Goal: Check status: Check status

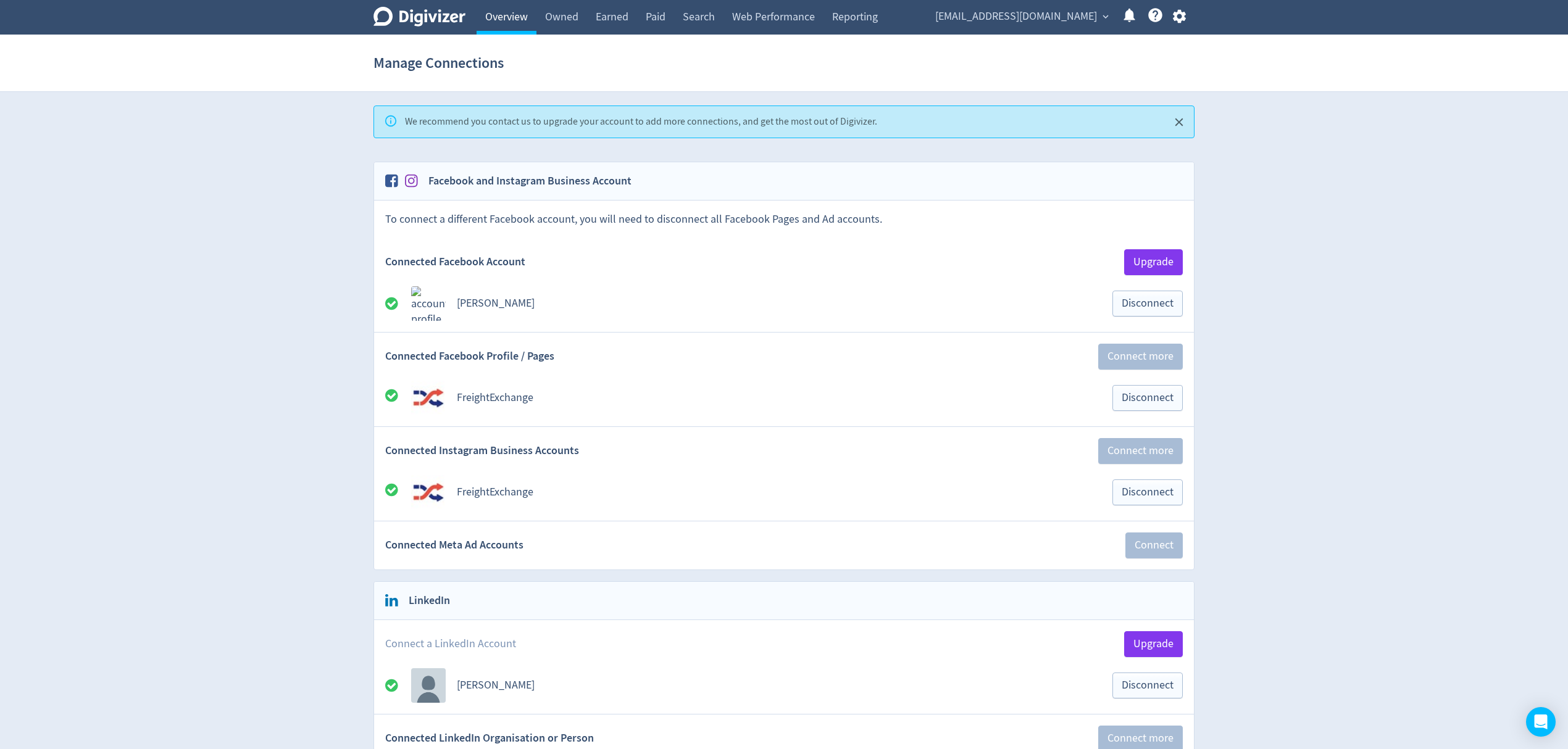
click at [519, 19] on link "Overview" at bounding box center [506, 17] width 60 height 35
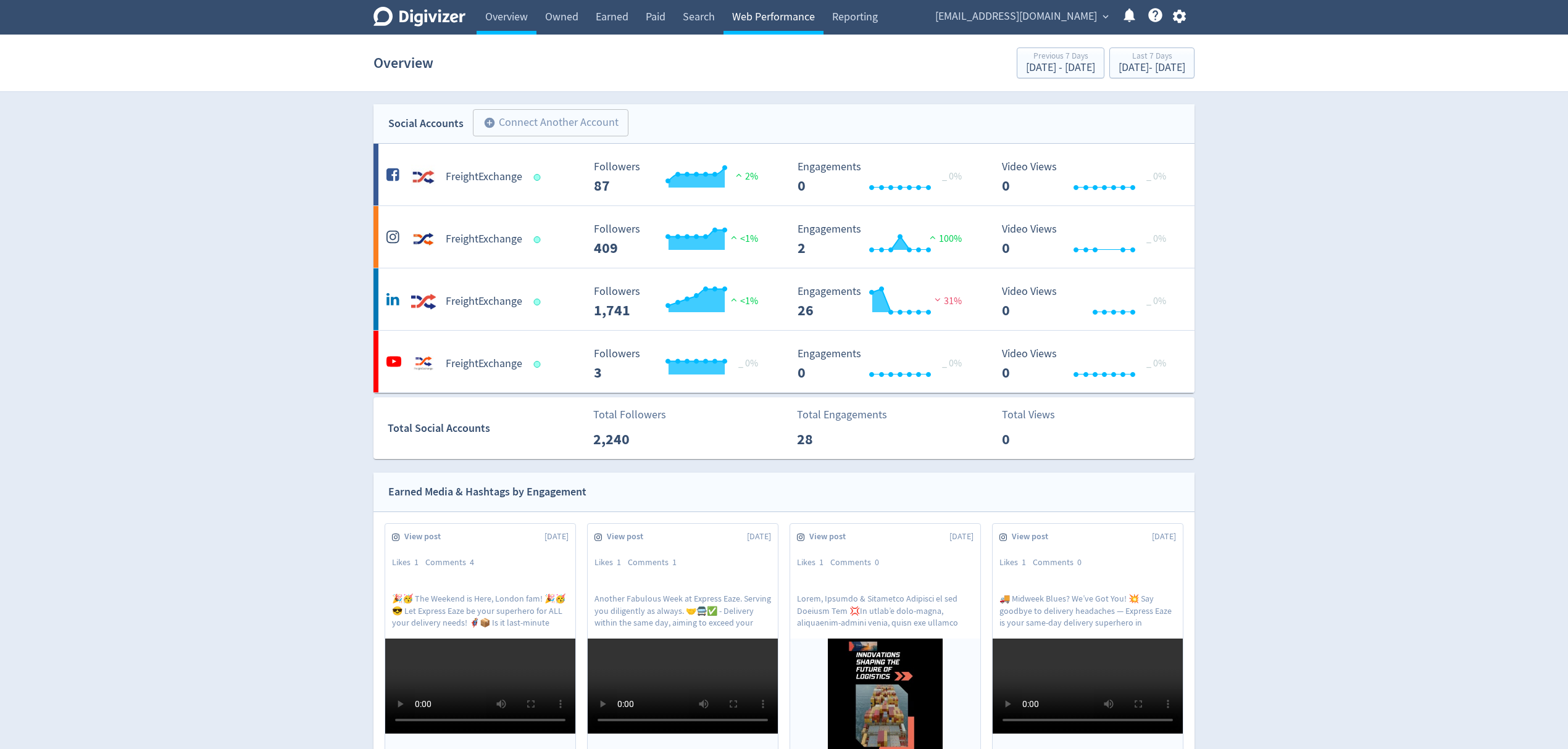
click at [744, 17] on link "Web Performance" at bounding box center [773, 17] width 100 height 35
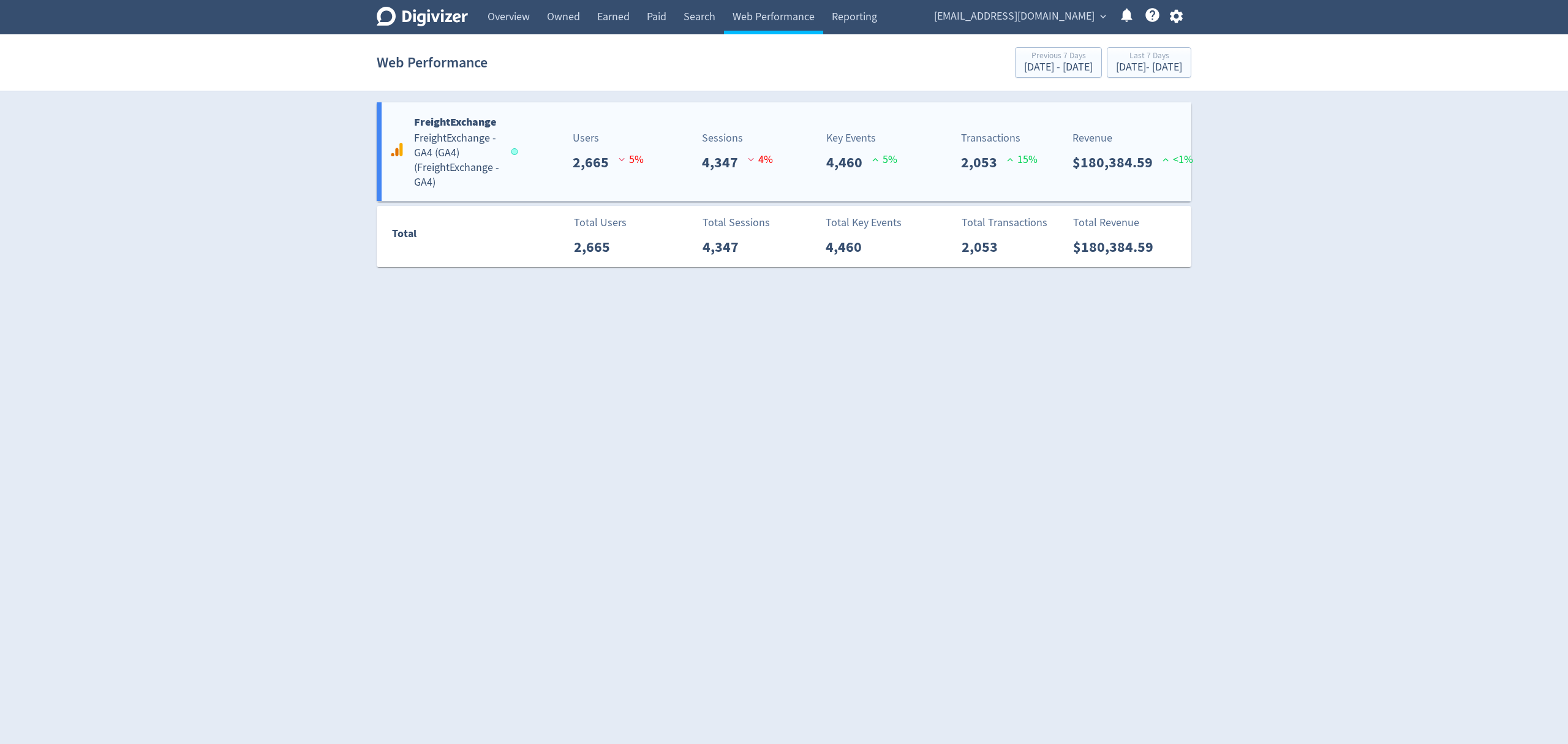
click at [451, 138] on h5 "FreightExchange - GA4 (GA4) ( FreightExchange - GA4 )" at bounding box center [457, 161] width 86 height 59
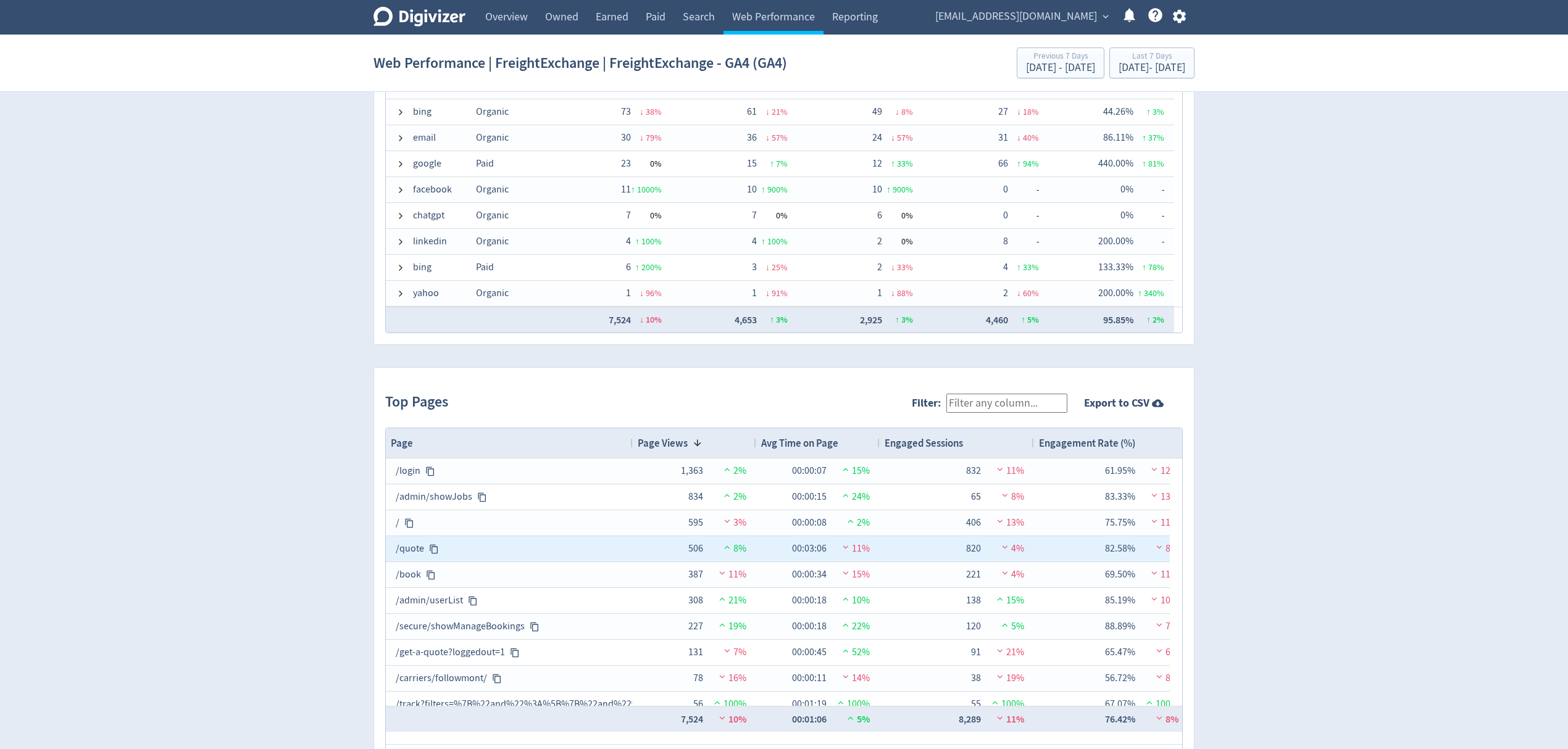
scroll to position [1050, 0]
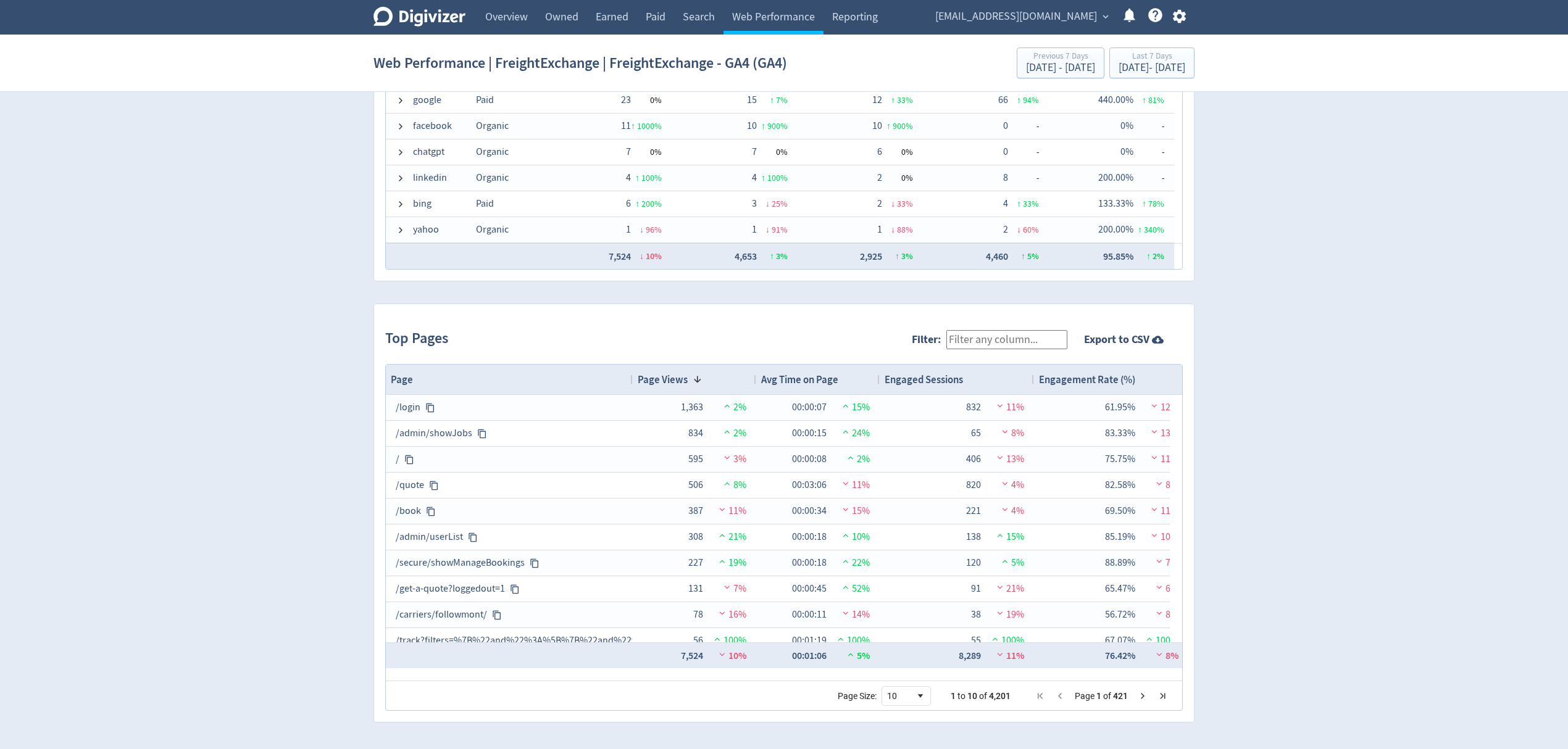
click at [1014, 336] on input "Filter:" at bounding box center [1007, 339] width 121 height 19
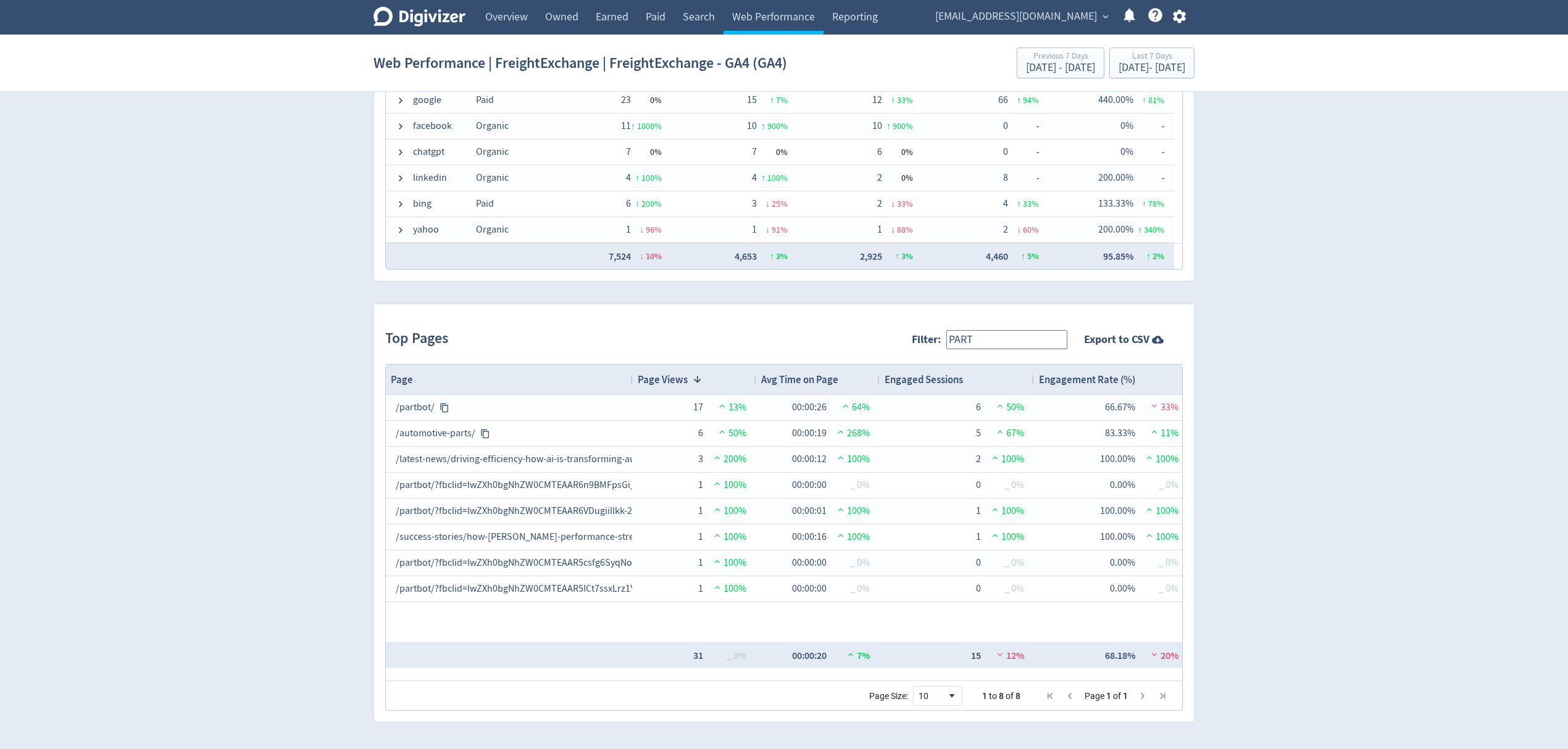
type input "partbot"
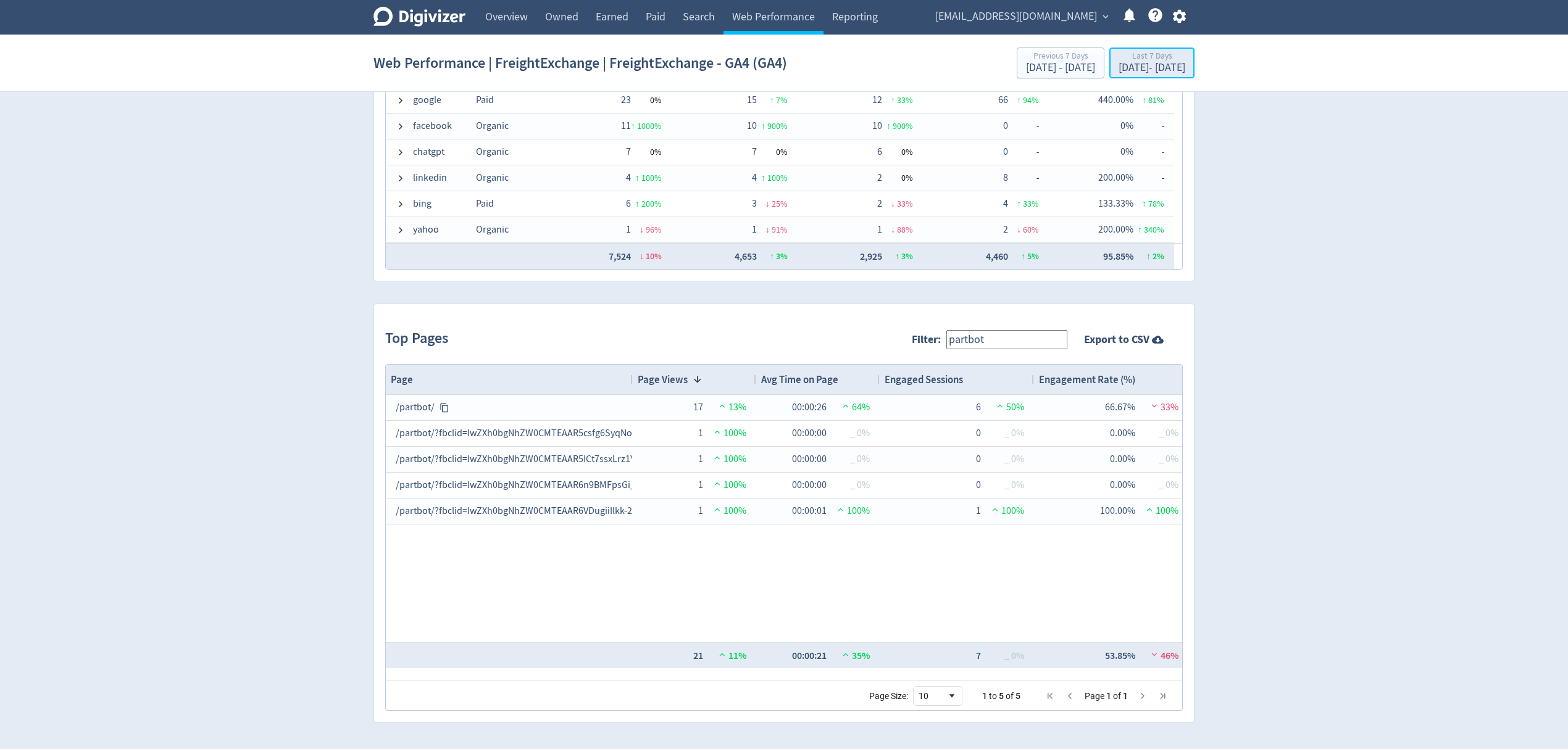
click at [1124, 63] on div "[DATE] - [DATE]" at bounding box center [1151, 67] width 66 height 11
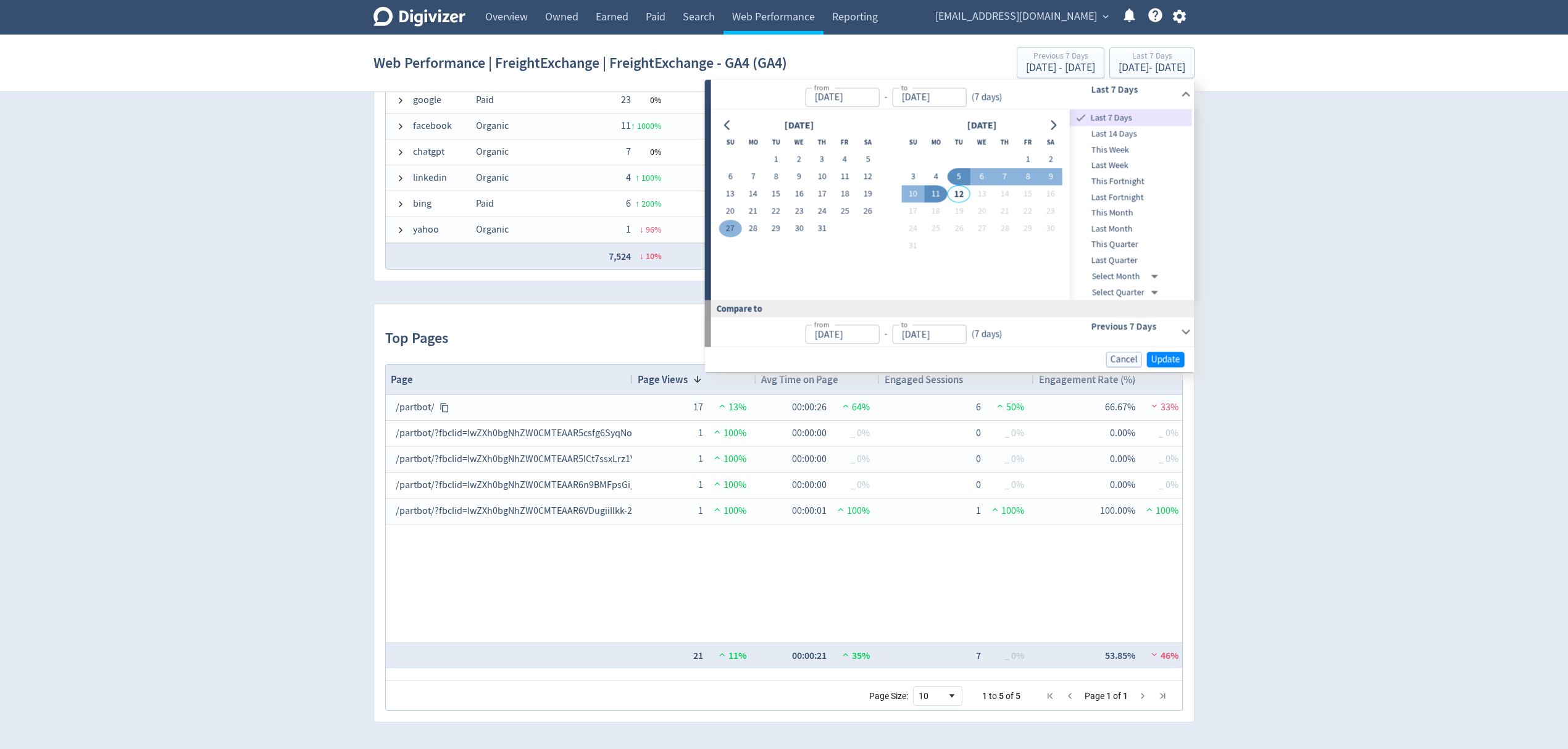
click at [733, 227] on button "27" at bounding box center [730, 229] width 23 height 17
type input "[DATE]"
click at [939, 193] on button "11" at bounding box center [936, 194] width 23 height 17
type input "[DATE]"
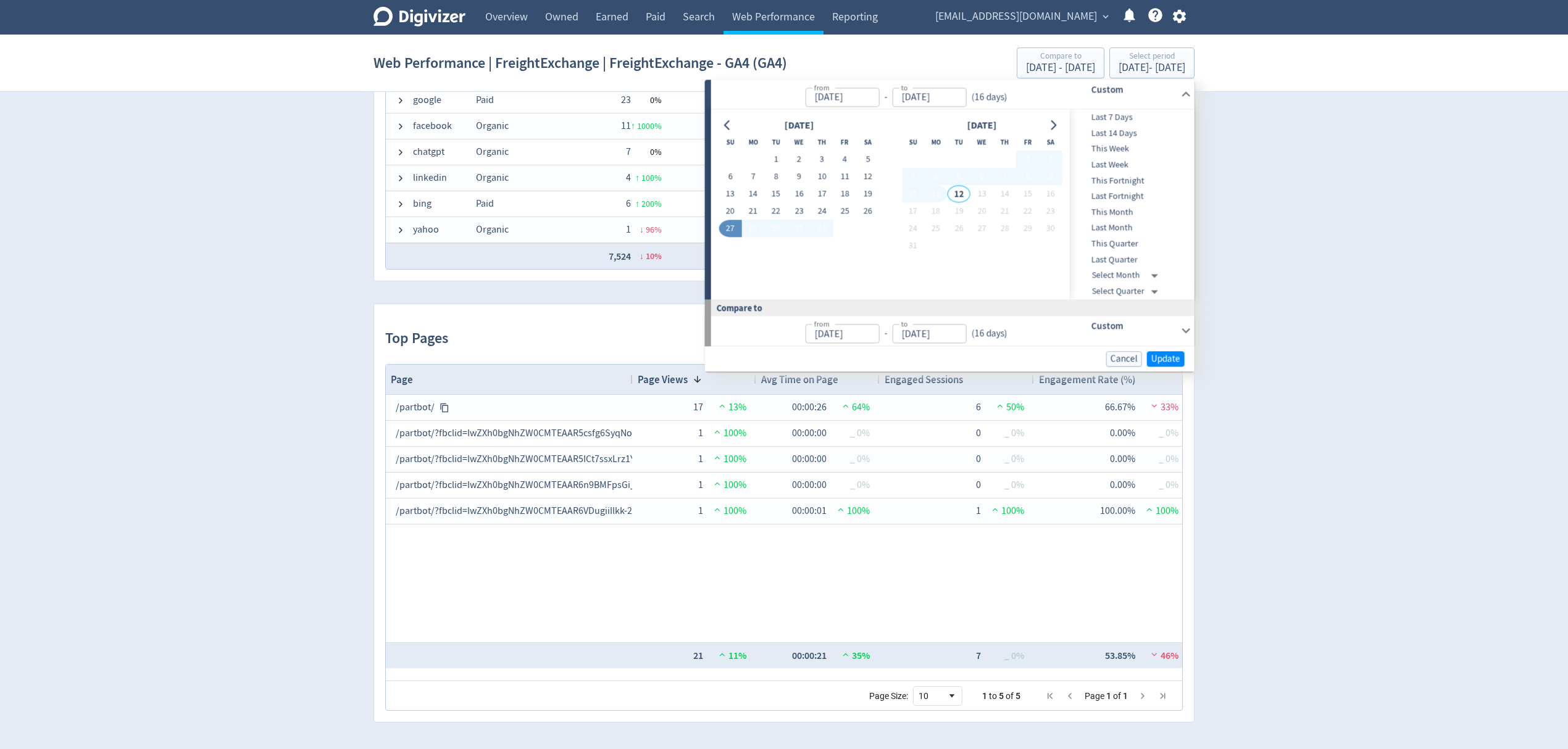
type input "[DATE]"
click at [1163, 351] on button "Update" at bounding box center [1166, 359] width 38 height 15
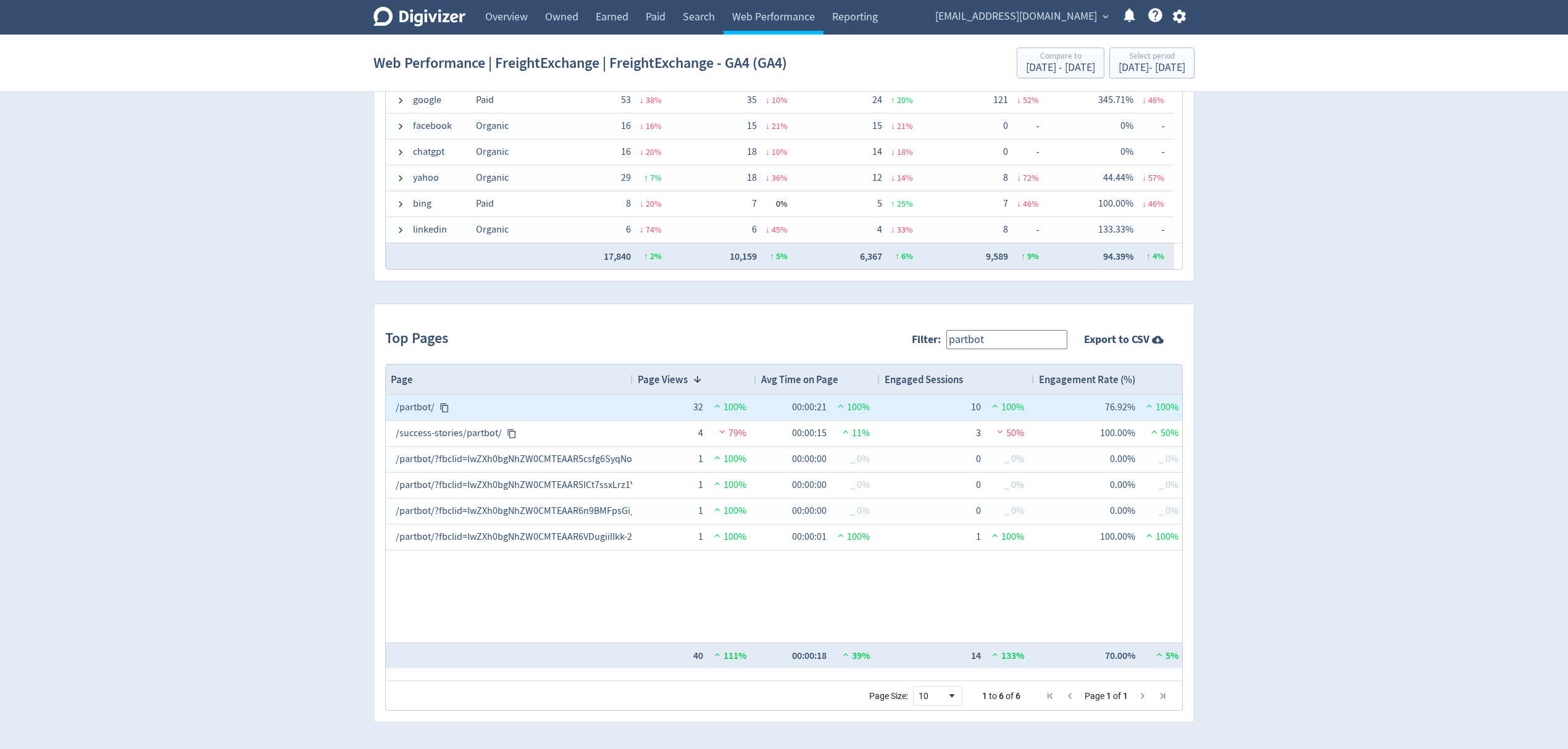
click at [411, 408] on div "/partbot/" at bounding box center [509, 407] width 227 height 24
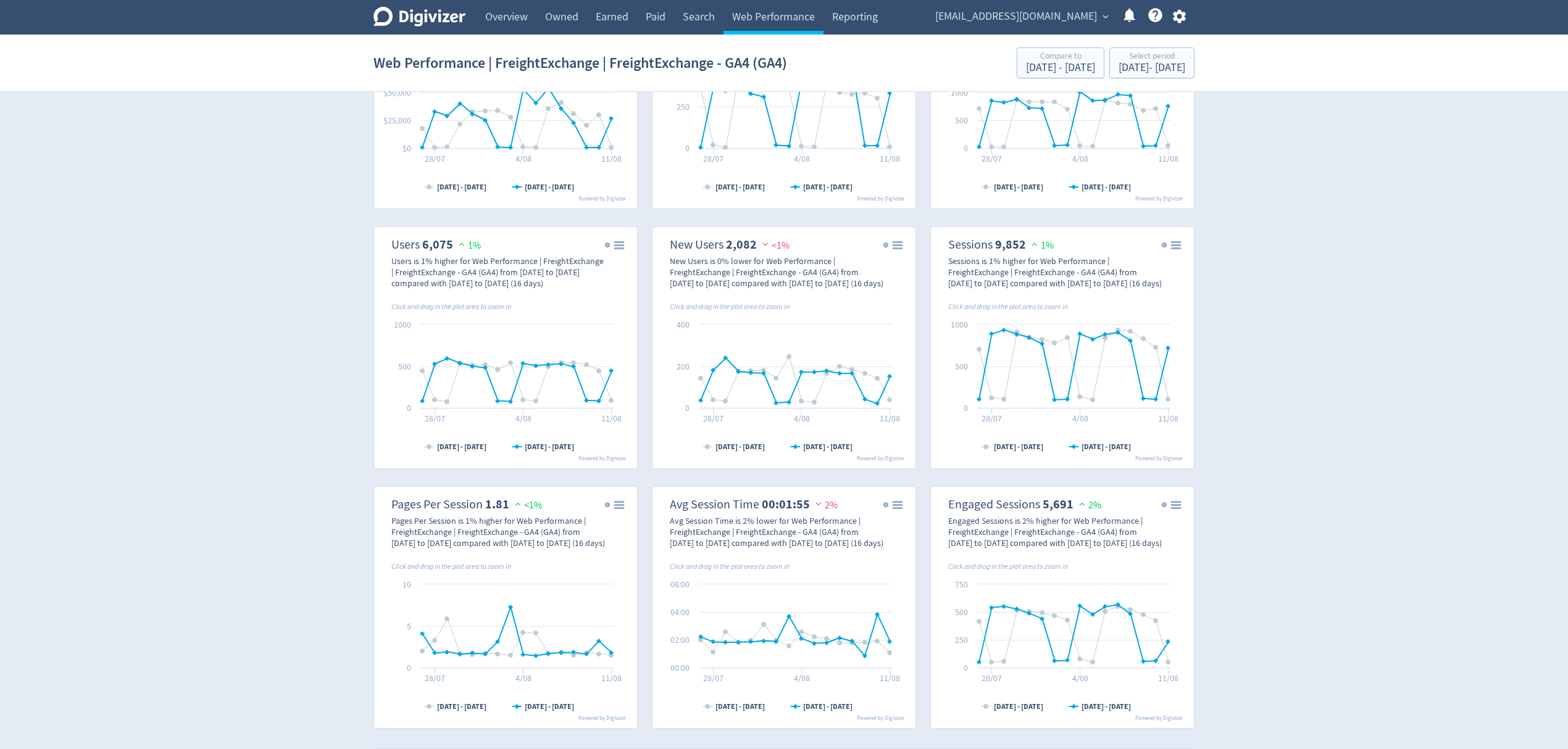
scroll to position [63, 0]
